Goal: Task Accomplishment & Management: Use online tool/utility

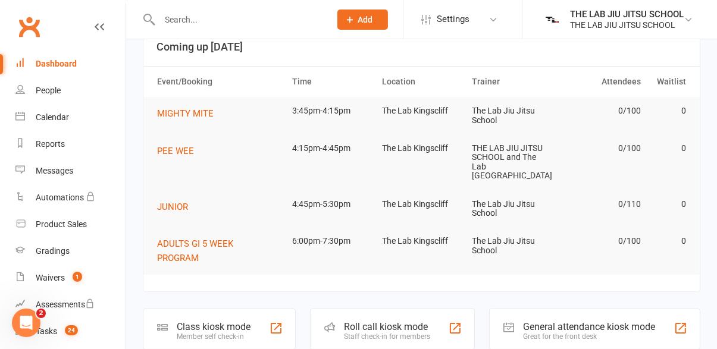
click at [223, 333] on div "Member self check-in" at bounding box center [214, 337] width 74 height 8
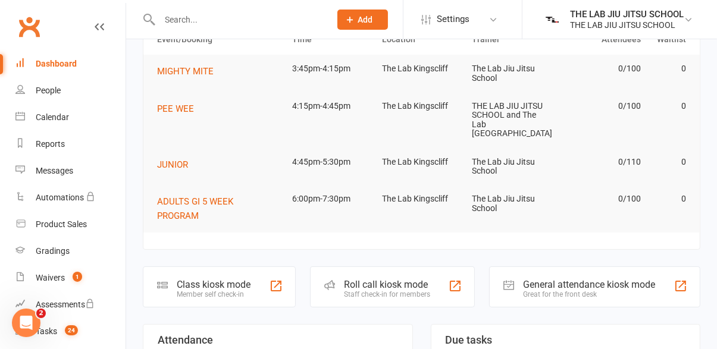
scroll to position [85, 0]
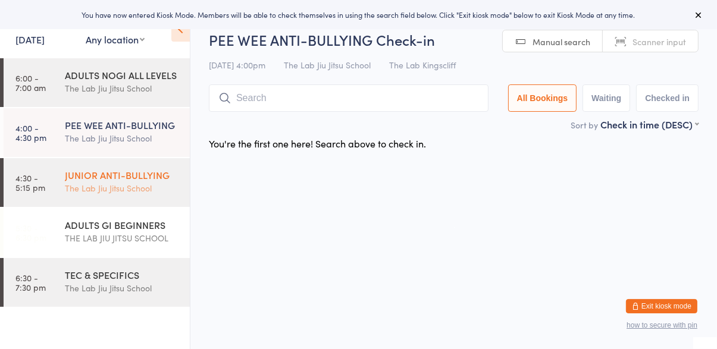
click at [125, 180] on div "JUNIOR ANTI-BULLYING" at bounding box center [122, 174] width 115 height 13
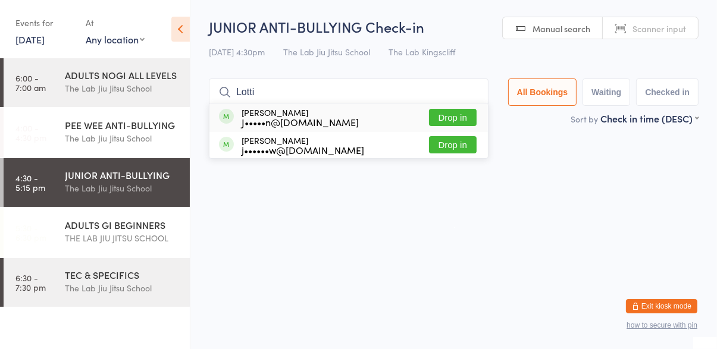
type input "Lottie"
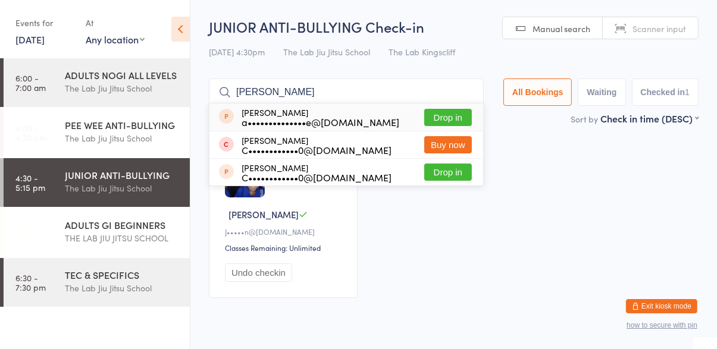
type input "Poppy"
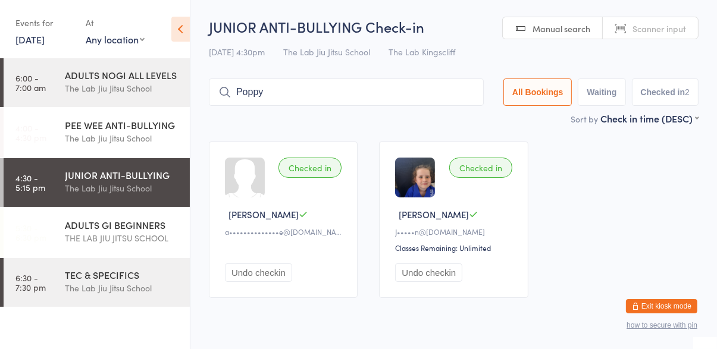
type input "Poppy"
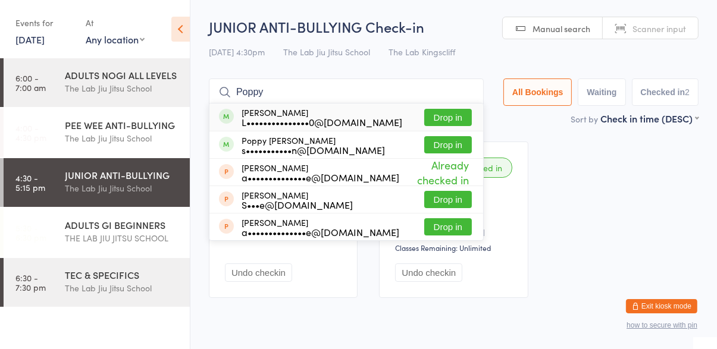
click at [387, 147] on div "Poppy O’Sullivan s•••••••••••n@gmail.com Drop in" at bounding box center [346, 144] width 274 height 27
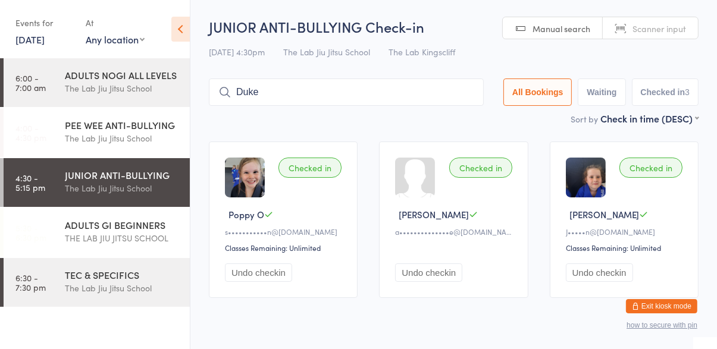
type input "Duke"
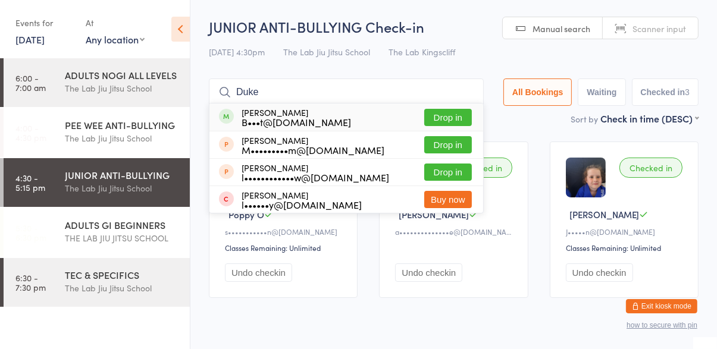
click at [464, 104] on div "Duke Graham B•••t@loanclinic.com.au Drop in" at bounding box center [346, 117] width 274 height 27
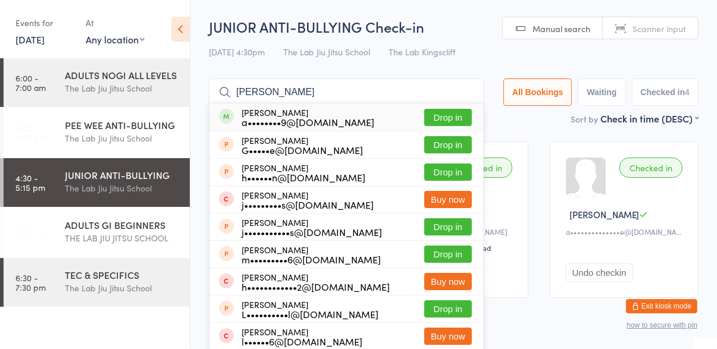
type input "Luca"
click at [459, 117] on button "Drop in" at bounding box center [448, 117] width 48 height 17
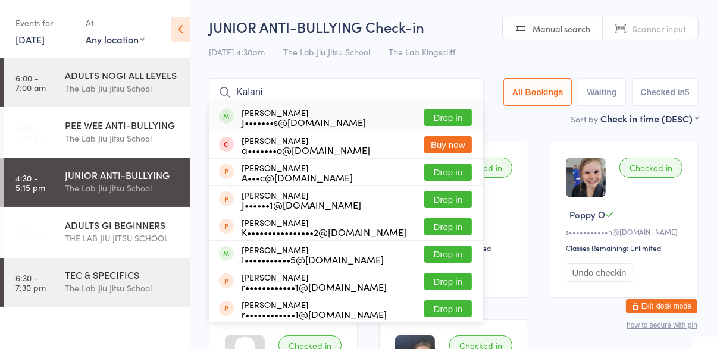
type input "Kalani"
click at [455, 121] on button "Drop in" at bounding box center [448, 117] width 48 height 17
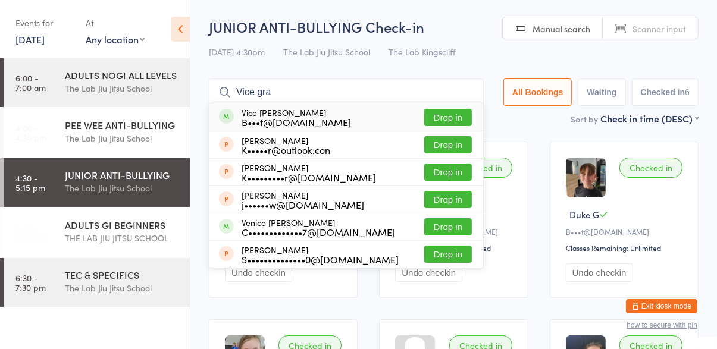
type input "Vice gra"
click at [447, 115] on button "Drop in" at bounding box center [448, 117] width 48 height 17
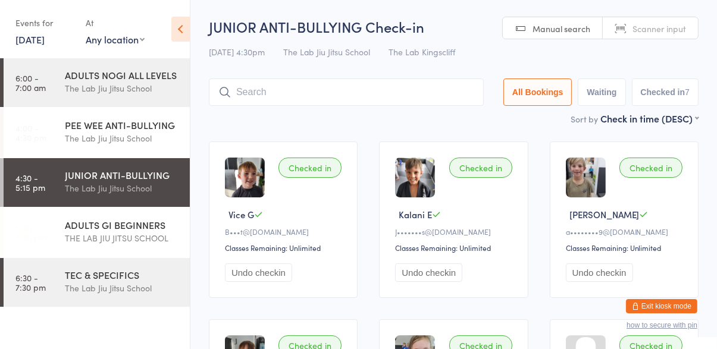
type input "Alford"
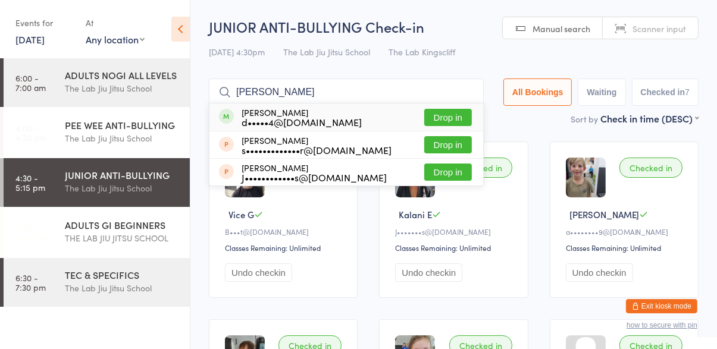
type input "Alfie Kirk"
click at [459, 121] on button "Drop in" at bounding box center [448, 117] width 48 height 17
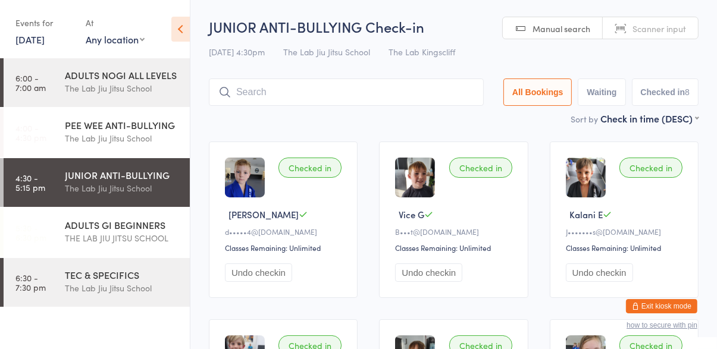
type input "Hoosier"
type input "Yoshikawa"
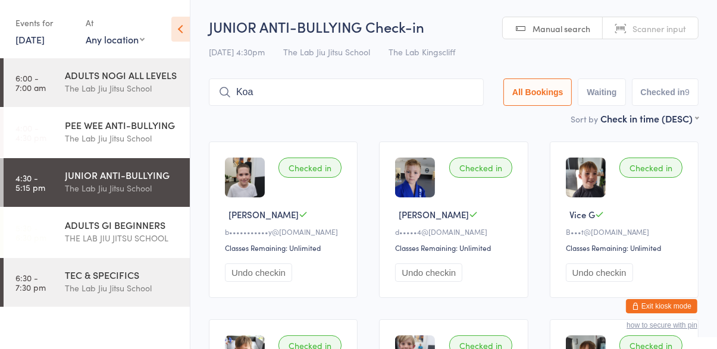
type input "Koa"
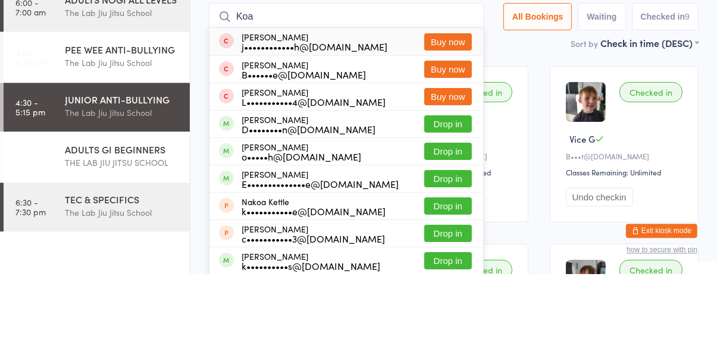
click at [457, 256] on button "Drop in" at bounding box center [448, 254] width 48 height 17
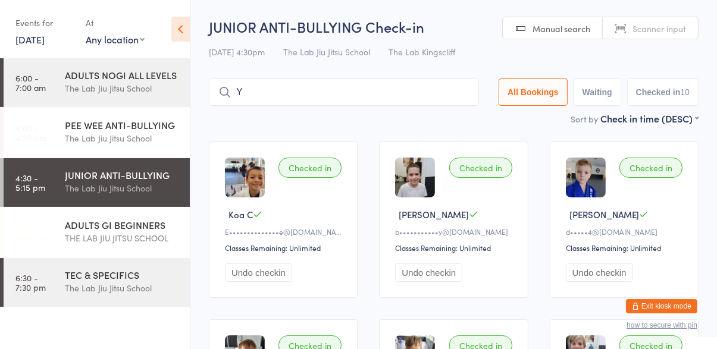
type input "Y"
type input "R"
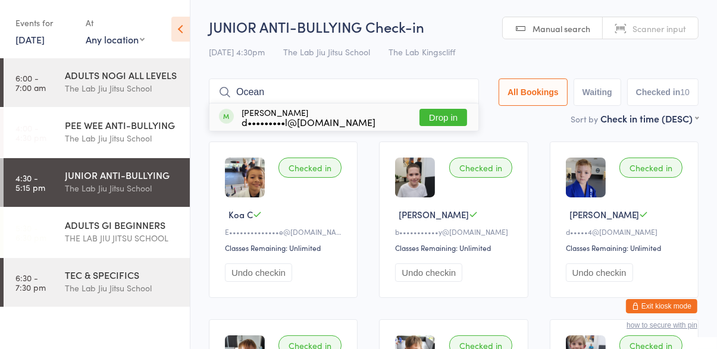
type input "Ocean"
click at [441, 116] on button "Drop in" at bounding box center [443, 117] width 48 height 17
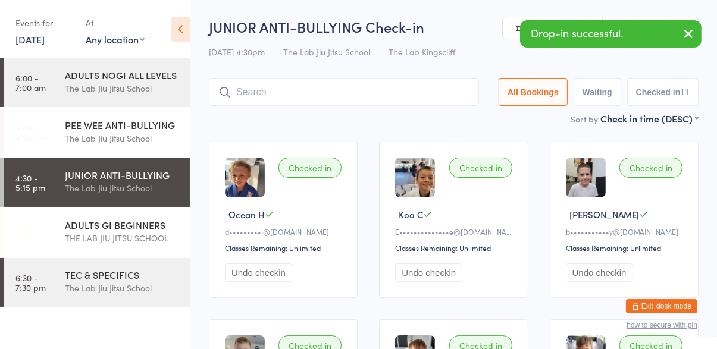
type input "Timetable"
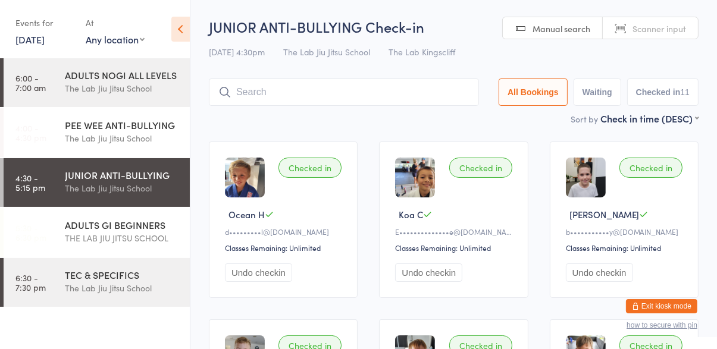
type input "Tunney"
type input "To wy"
type input "To very"
type input "G"
type input "Thundery"
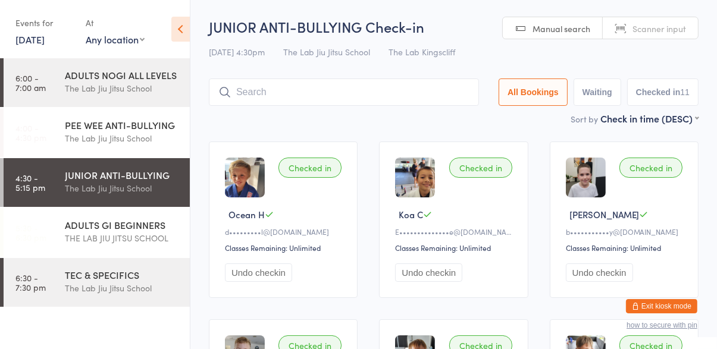
type input "Gunnery"
type input "Finery"
type input "Tunney"
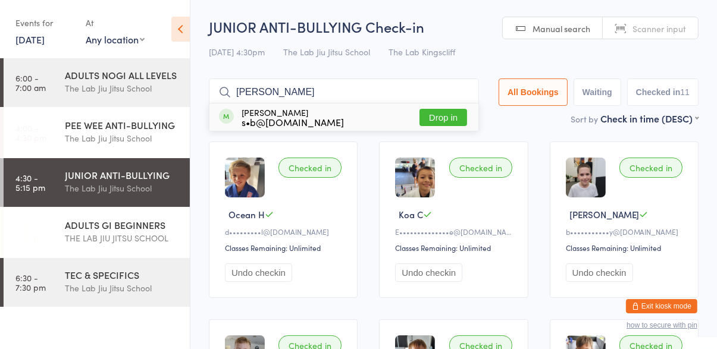
click at [453, 121] on button "Drop in" at bounding box center [443, 117] width 48 height 17
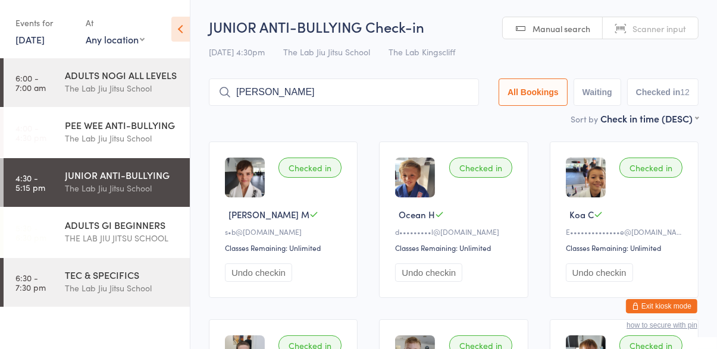
type input "Joey"
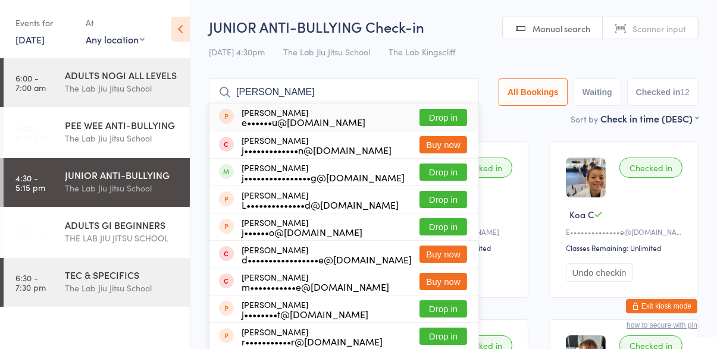
click at [450, 171] on button "Drop in" at bounding box center [443, 172] width 48 height 17
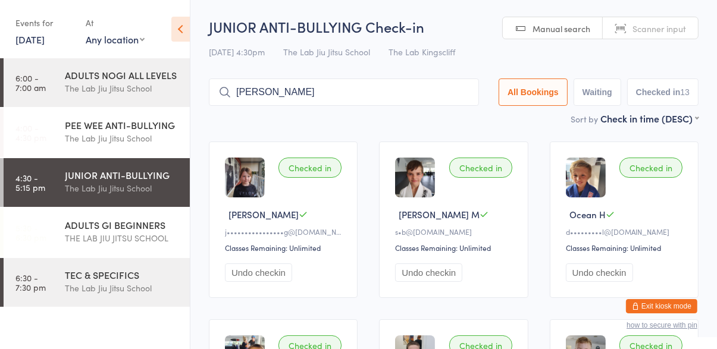
type input "Grayson"
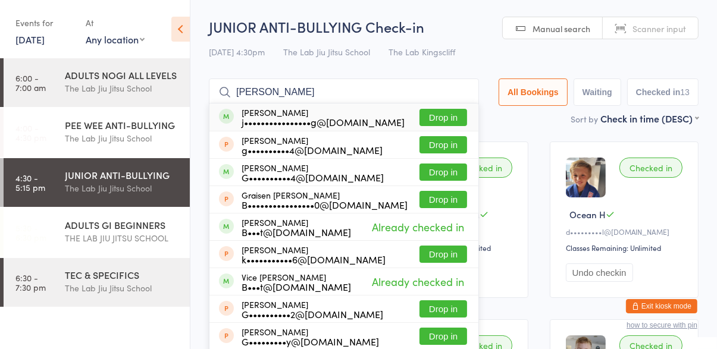
click at [456, 113] on button "Drop in" at bounding box center [443, 117] width 48 height 17
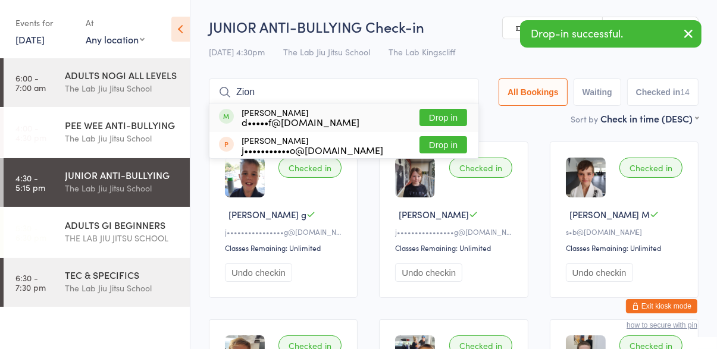
type input "Zion"
click at [448, 121] on button "Drop in" at bounding box center [443, 117] width 48 height 17
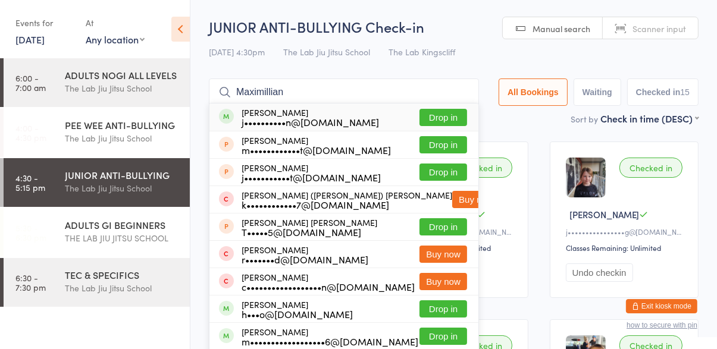
type input "Maximillian"
click at [455, 119] on button "Drop in" at bounding box center [443, 117] width 48 height 17
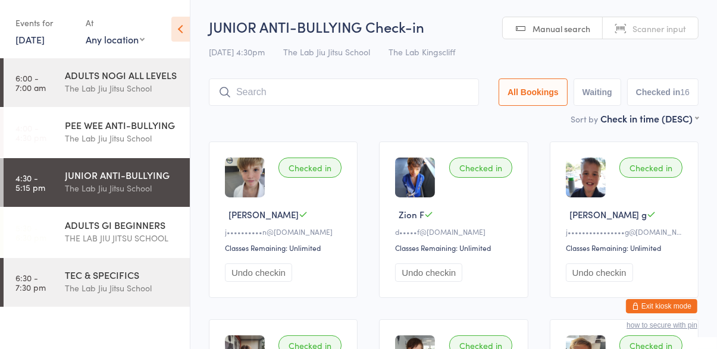
type input "Berni"
type input "Benji"
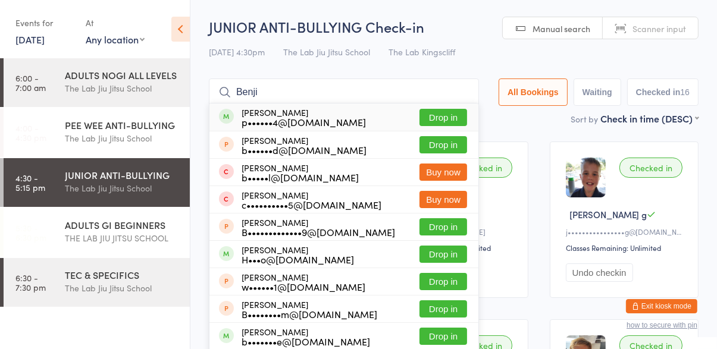
click at [449, 120] on button "Drop in" at bounding box center [443, 117] width 48 height 17
